Goal: Task Accomplishment & Management: Use online tool/utility

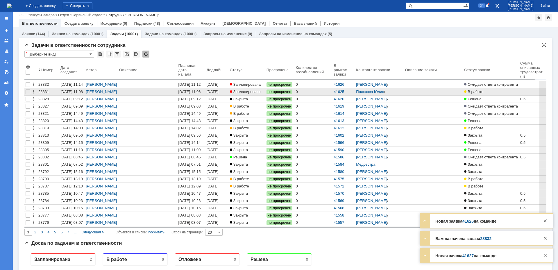
scroll to position [6, 0]
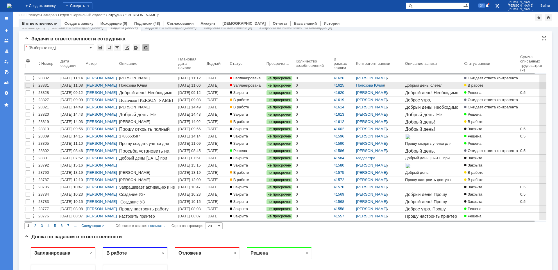
click at [195, 85] on div "[DATE] 11:06" at bounding box center [189, 85] width 22 height 4
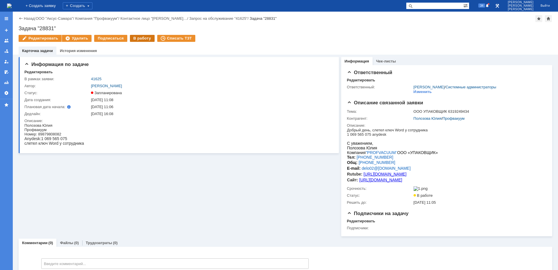
click at [140, 37] on div "В работу" at bounding box center [142, 38] width 25 height 7
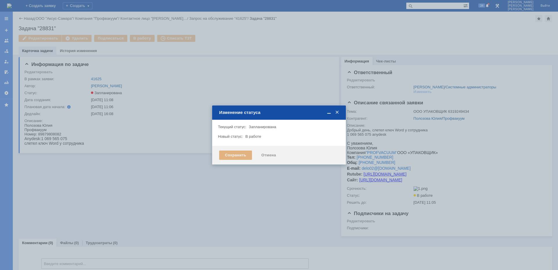
click at [239, 155] on div "Сохранить" at bounding box center [235, 155] width 33 height 9
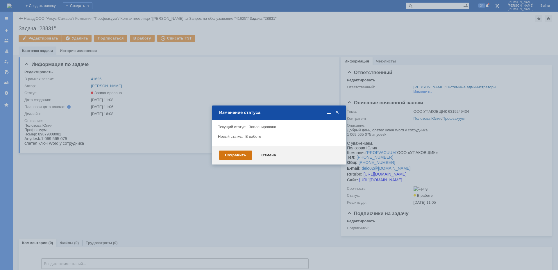
click at [231, 158] on div "Сохранить" at bounding box center [235, 155] width 33 height 9
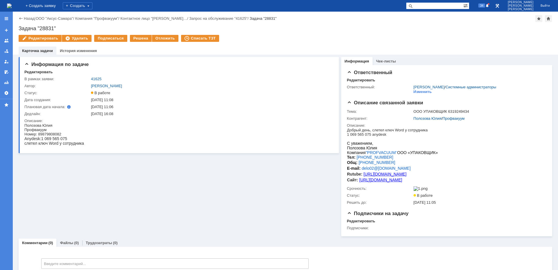
click at [112, 126] on html "[PERSON_NAME] Номер: 89879808082 Anydesk:1 069 565 075 слетел ключ Word у сотру…" at bounding box center [177, 134] width 306 height 22
drag, startPoint x: 41, startPoint y: 139, endPoint x: 70, endPoint y: 140, distance: 29.4
click at [70, 140] on div "Anydesk:1 069 565 075" at bounding box center [54, 138] width 60 height 5
copy span "1 069 565 075"
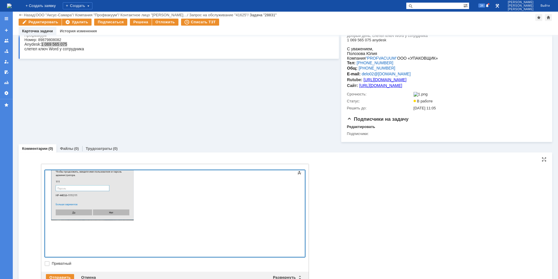
scroll to position [93, 0]
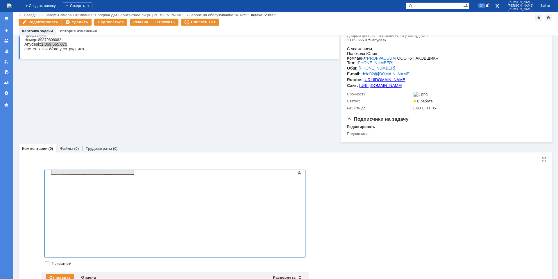
click at [133, 175] on div at bounding box center [92, 127] width 83 height 96
click at [67, 270] on div "Отправить" at bounding box center [60, 277] width 28 height 7
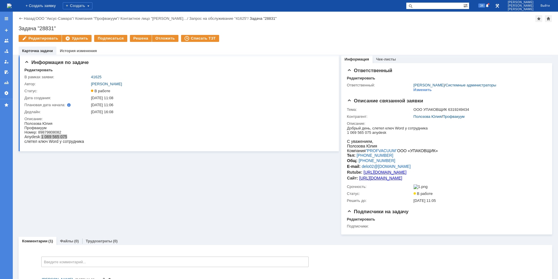
scroll to position [0, 0]
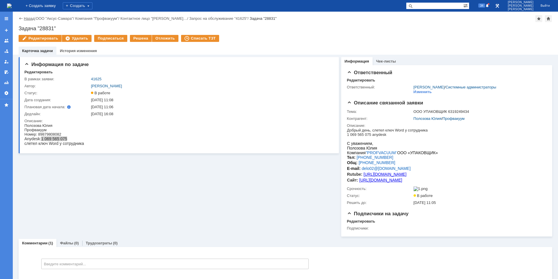
click at [25, 17] on link "Назад" at bounding box center [29, 18] width 11 height 4
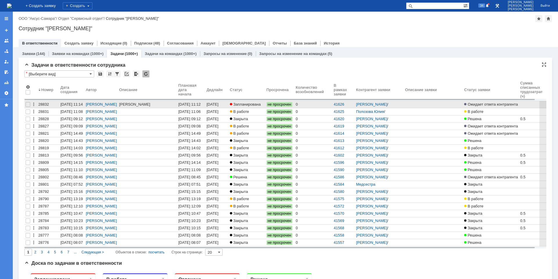
click at [198, 103] on div "[DATE] 11:12" at bounding box center [189, 104] width 22 height 4
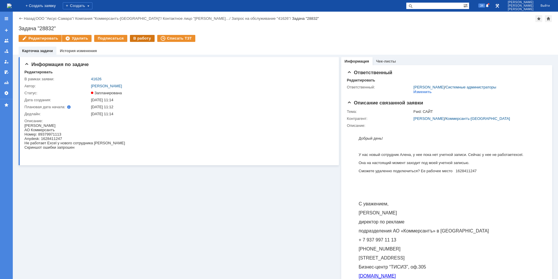
click at [132, 40] on div "В работу" at bounding box center [142, 38] width 25 height 7
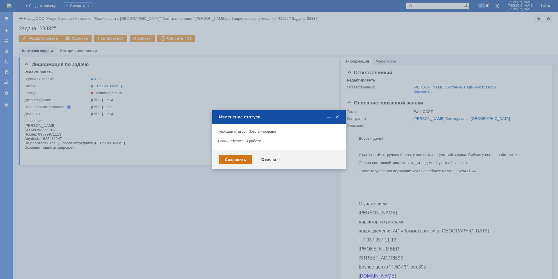
click at [227, 163] on div "Сохранить" at bounding box center [235, 159] width 33 height 9
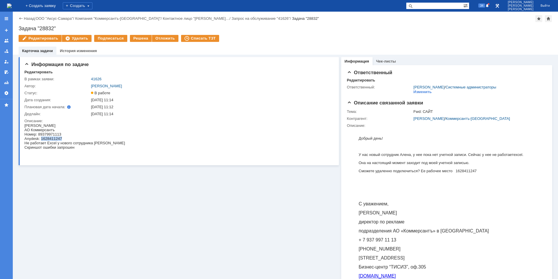
drag, startPoint x: 43, startPoint y: 137, endPoint x: 65, endPoint y: 137, distance: 21.5
click at [65, 137] on div "Anydesk: 1628411247" at bounding box center [74, 138] width 101 height 4
copy div "1628411247"
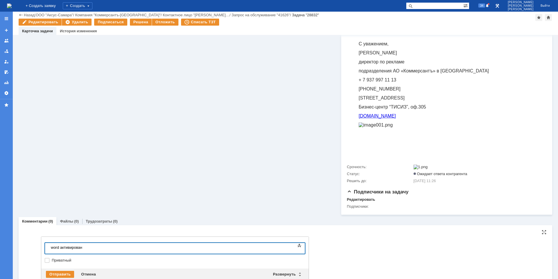
scroll to position [157, 0]
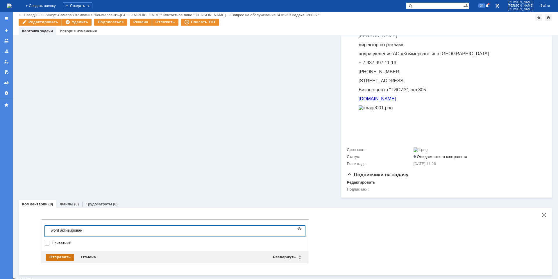
click at [65, 260] on div "Отправить" at bounding box center [60, 256] width 28 height 7
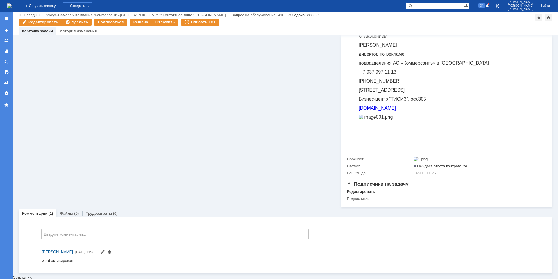
scroll to position [147, 0]
click at [105, 255] on span at bounding box center [102, 254] width 5 height 4
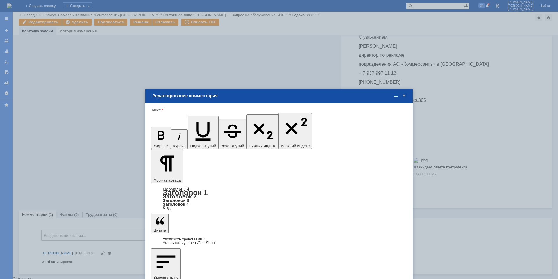
scroll to position [0, 0]
drag, startPoint x: 166, startPoint y: 1666, endPoint x: 137, endPoint y: 1667, distance: 28.8
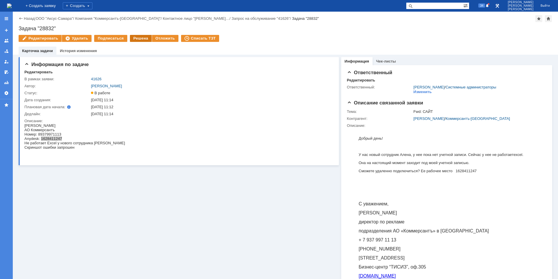
click at [143, 39] on div "Решена" at bounding box center [141, 38] width 22 height 7
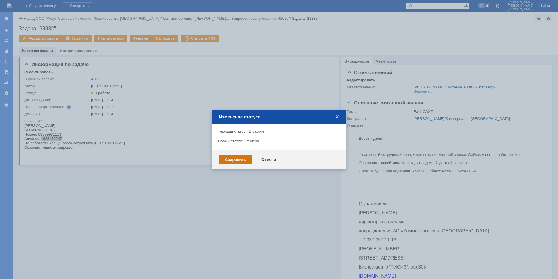
click at [238, 158] on div "Сохранить" at bounding box center [235, 159] width 33 height 9
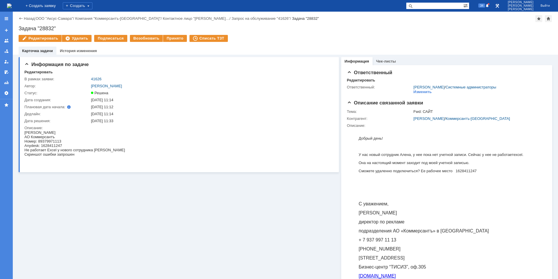
click at [12, 8] on img at bounding box center [9, 5] width 5 height 5
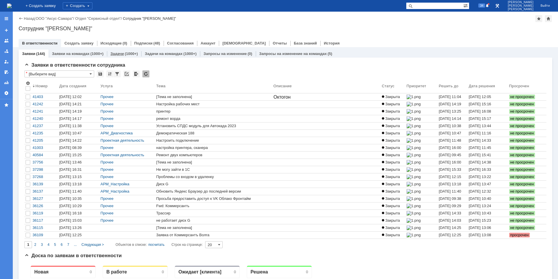
click at [127, 54] on div "(1000+)" at bounding box center [131, 53] width 13 height 4
